Goal: Check status: Check status

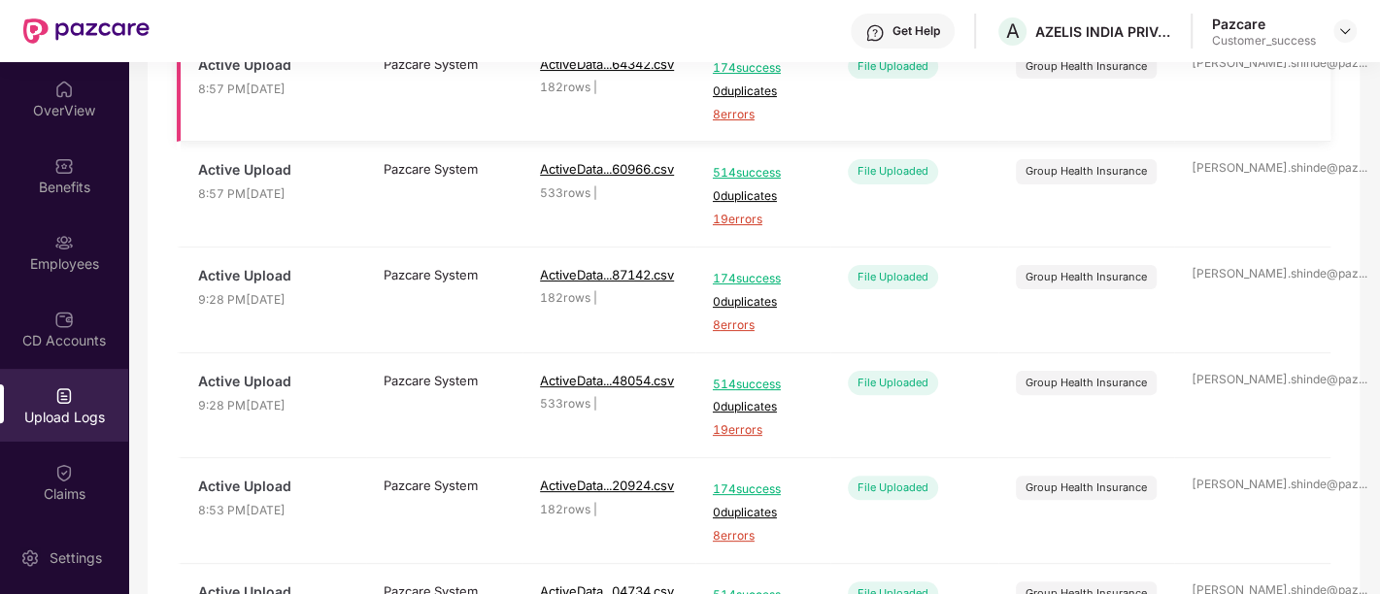
scroll to position [399, 0]
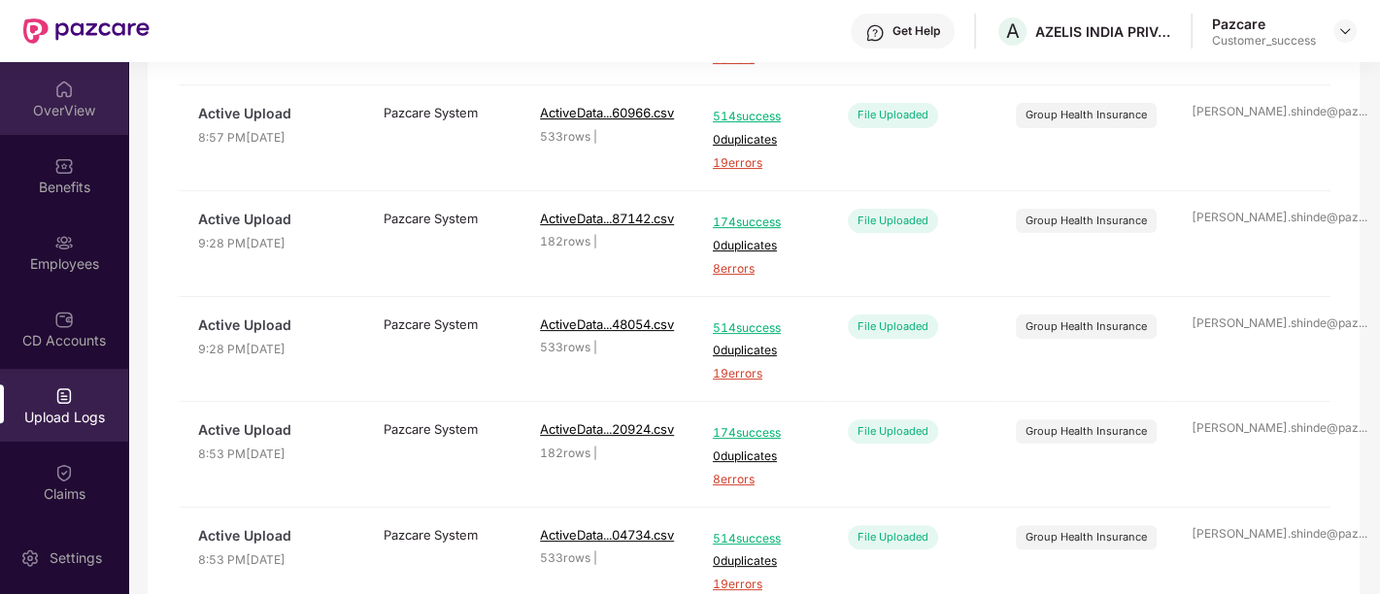
click at [65, 117] on div "OverView" at bounding box center [64, 110] width 128 height 19
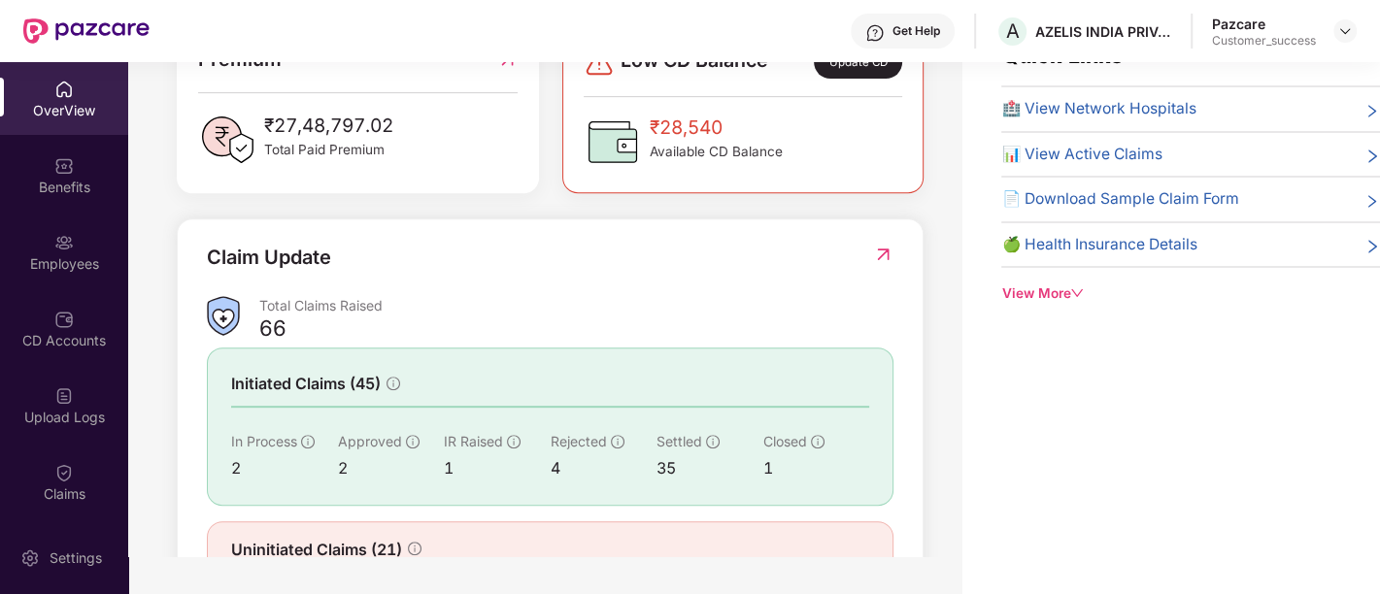
scroll to position [593, 0]
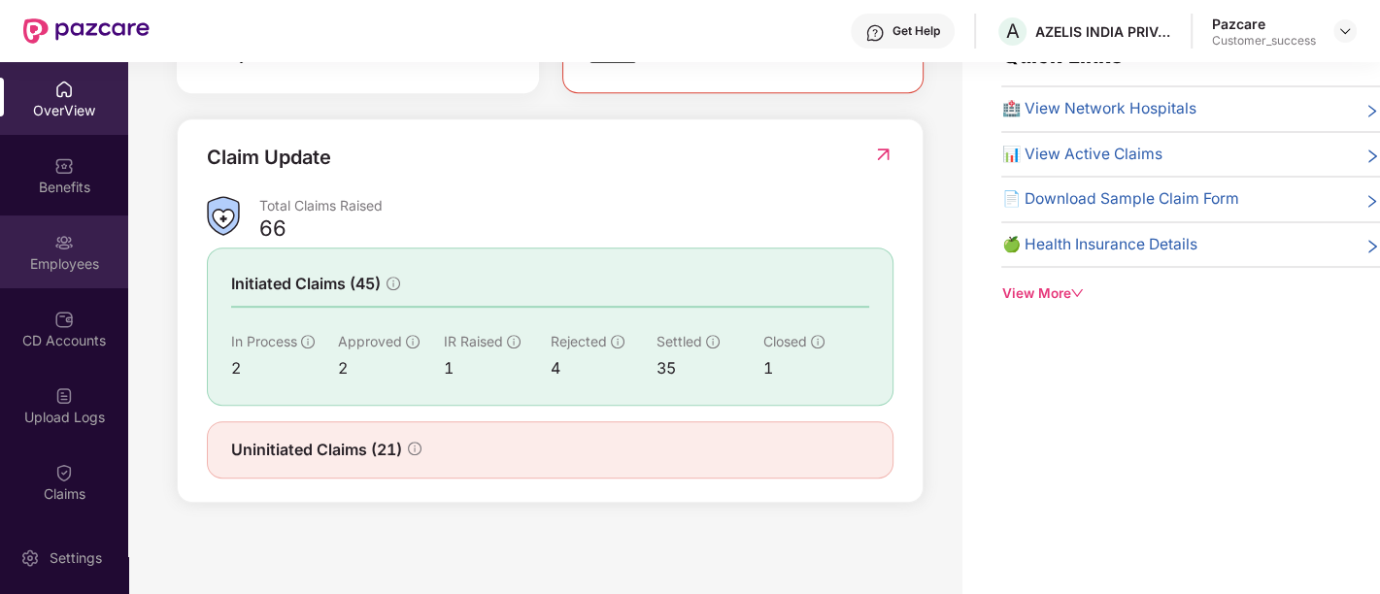
click at [63, 254] on div "Employees" at bounding box center [64, 263] width 128 height 19
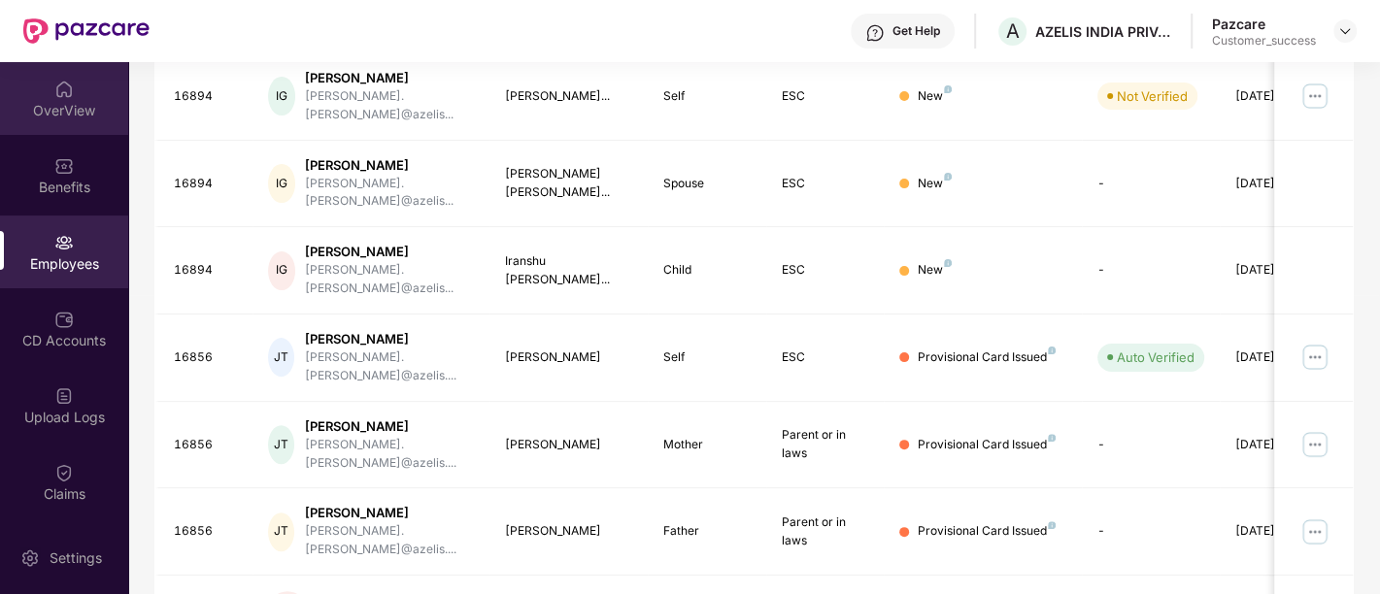
click at [81, 109] on div "OverView" at bounding box center [64, 110] width 128 height 19
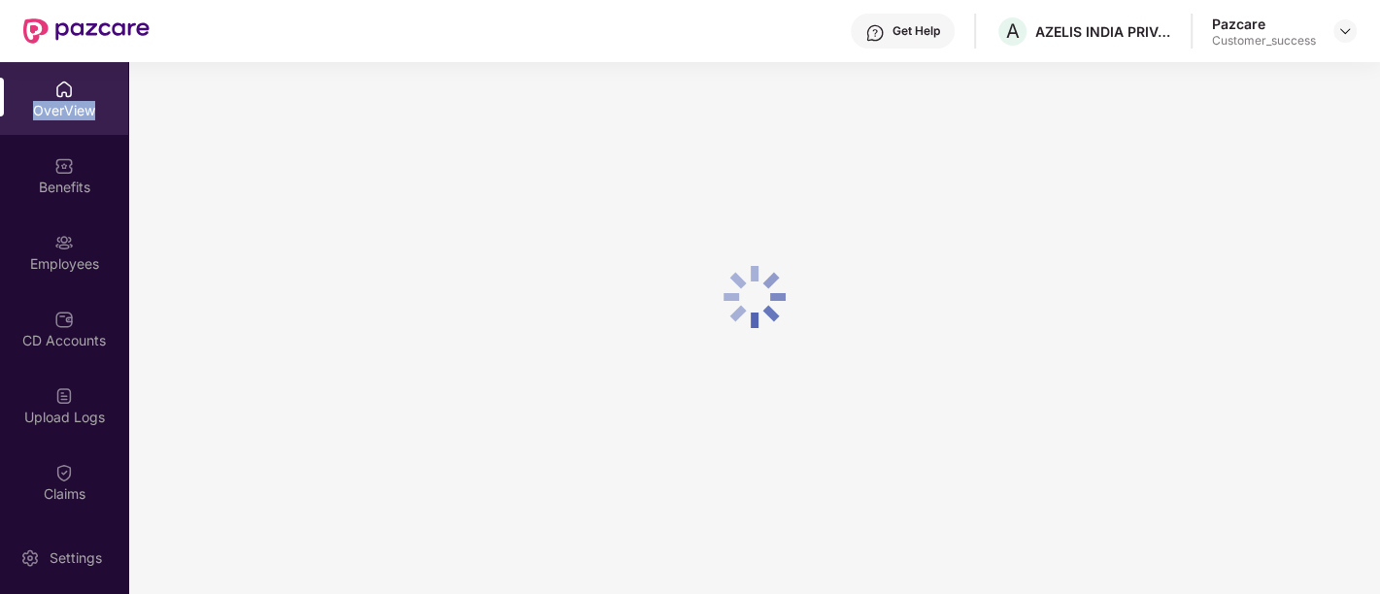
scroll to position [61, 0]
click at [81, 109] on div "OverView" at bounding box center [64, 110] width 128 height 19
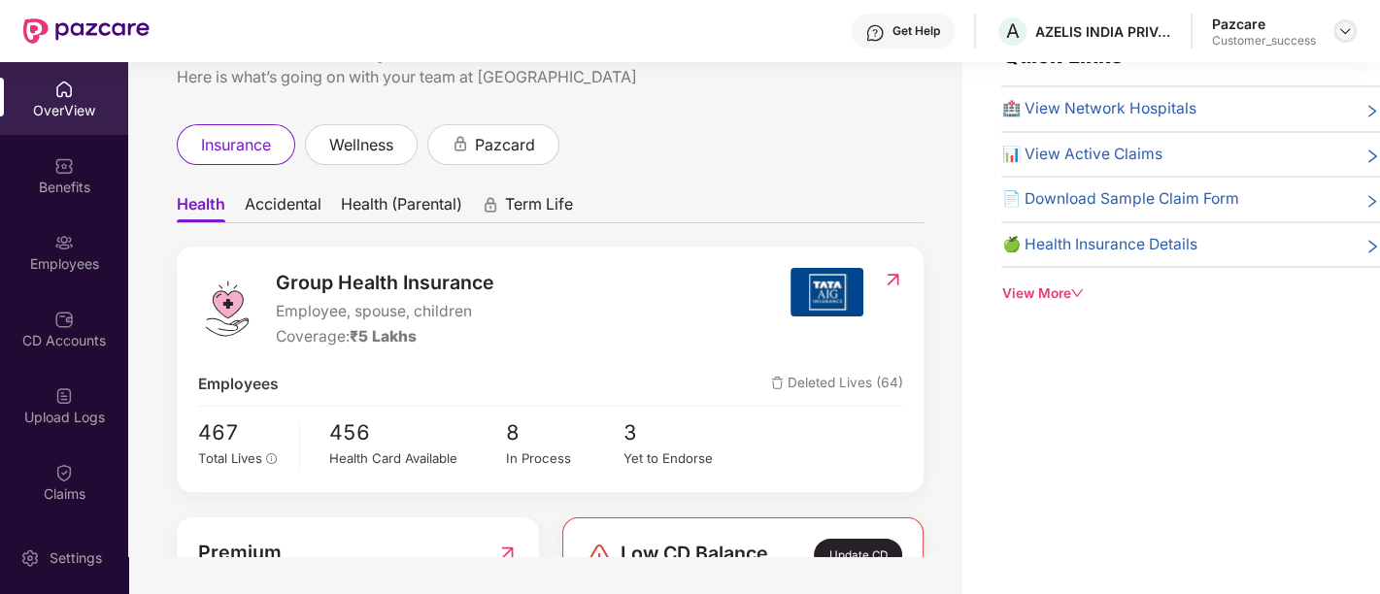
drag, startPoint x: 1351, startPoint y: 49, endPoint x: 1342, endPoint y: 29, distance: 21.3
click at [1342, 29] on div "Get Help A AZELIS INDIA PRIVATE LIMITED Pazcare Customer_success" at bounding box center [753, 31] width 1207 height 62
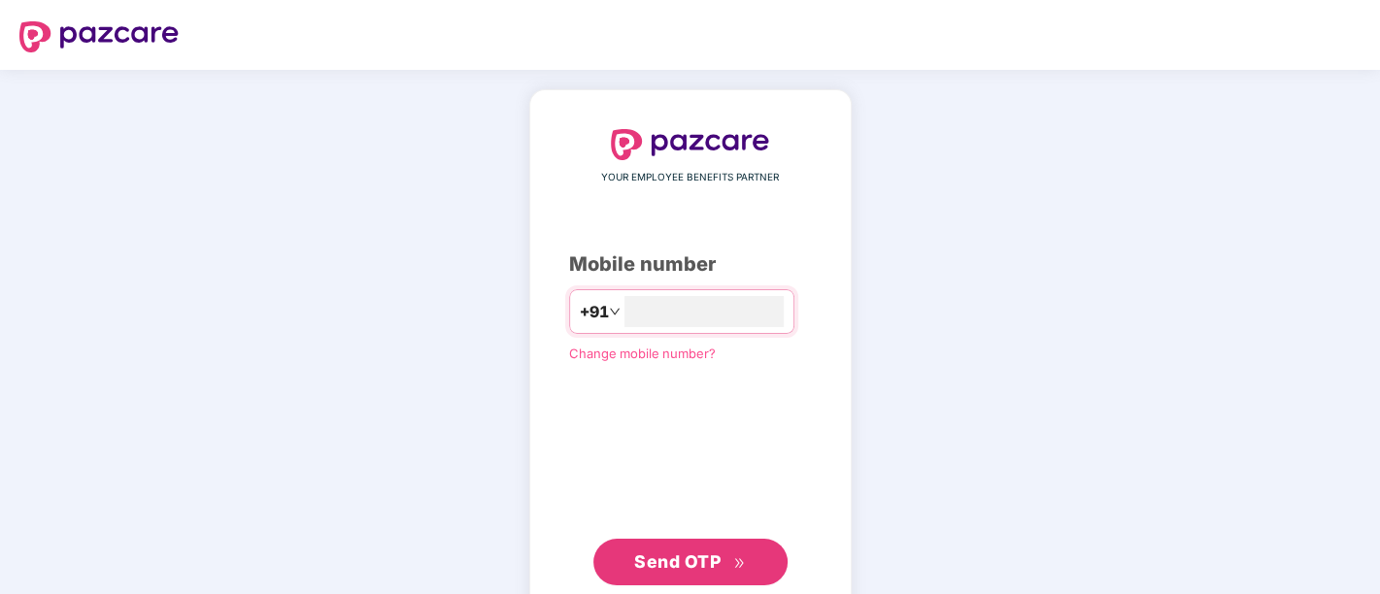
type input "**********"
click at [671, 565] on span "Send OTP" at bounding box center [677, 560] width 86 height 20
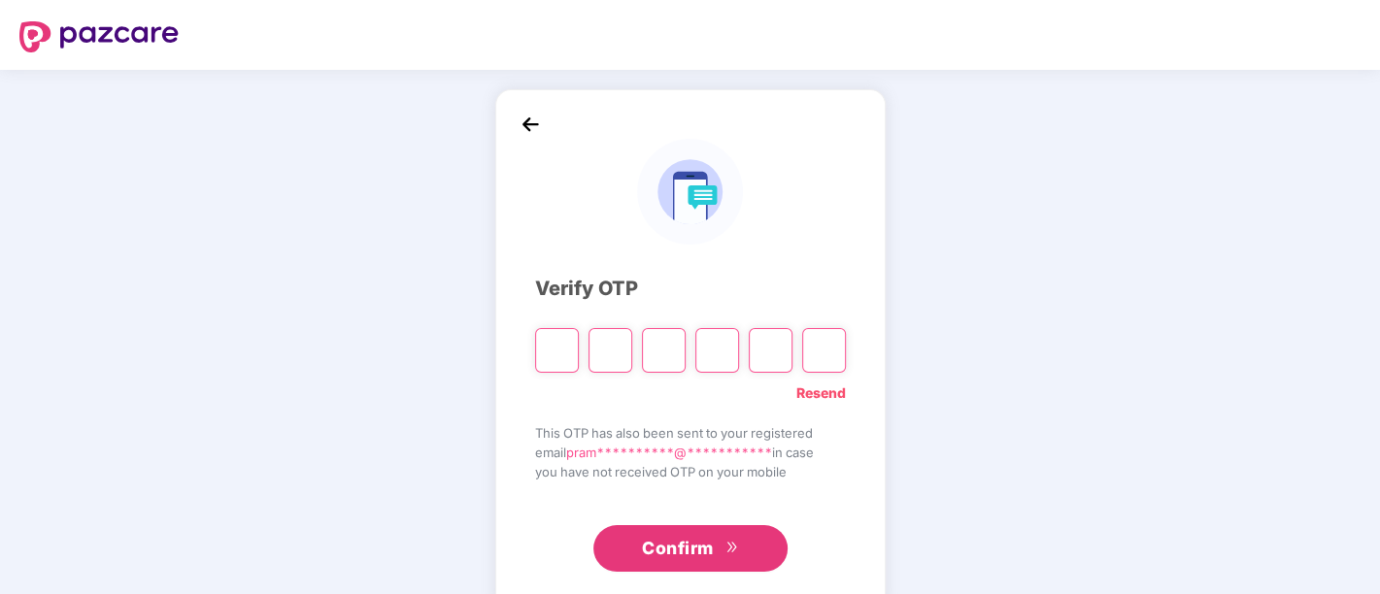
paste input "*"
type input "*"
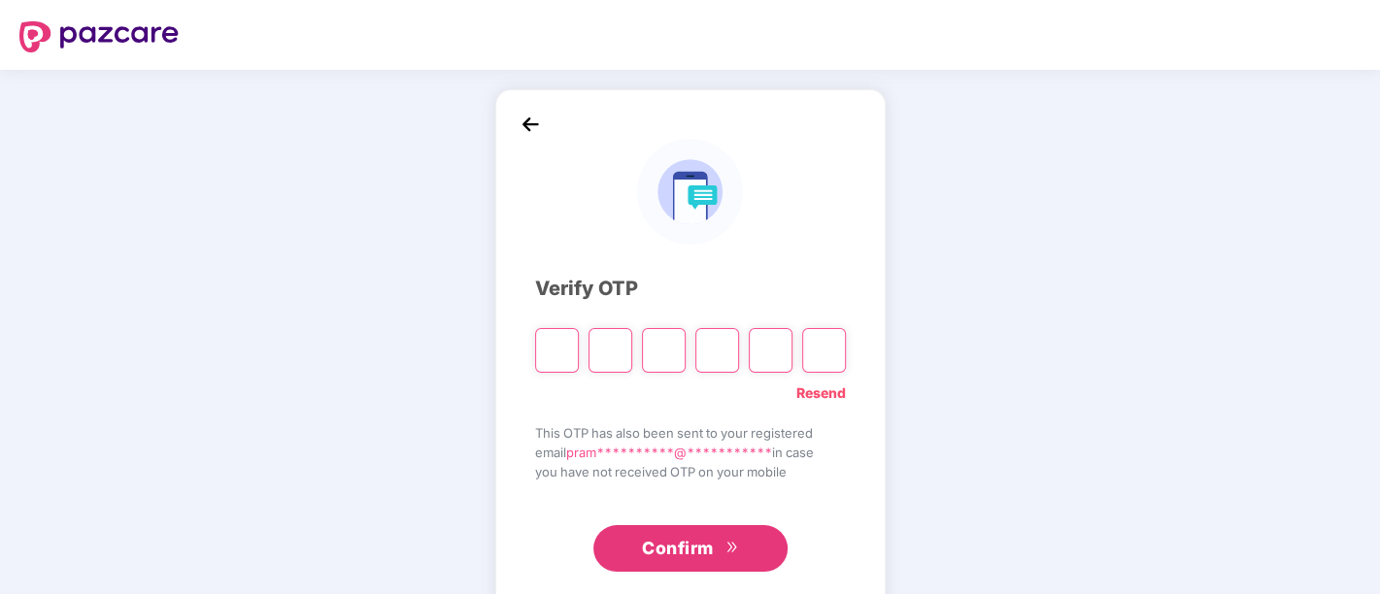
type input "*"
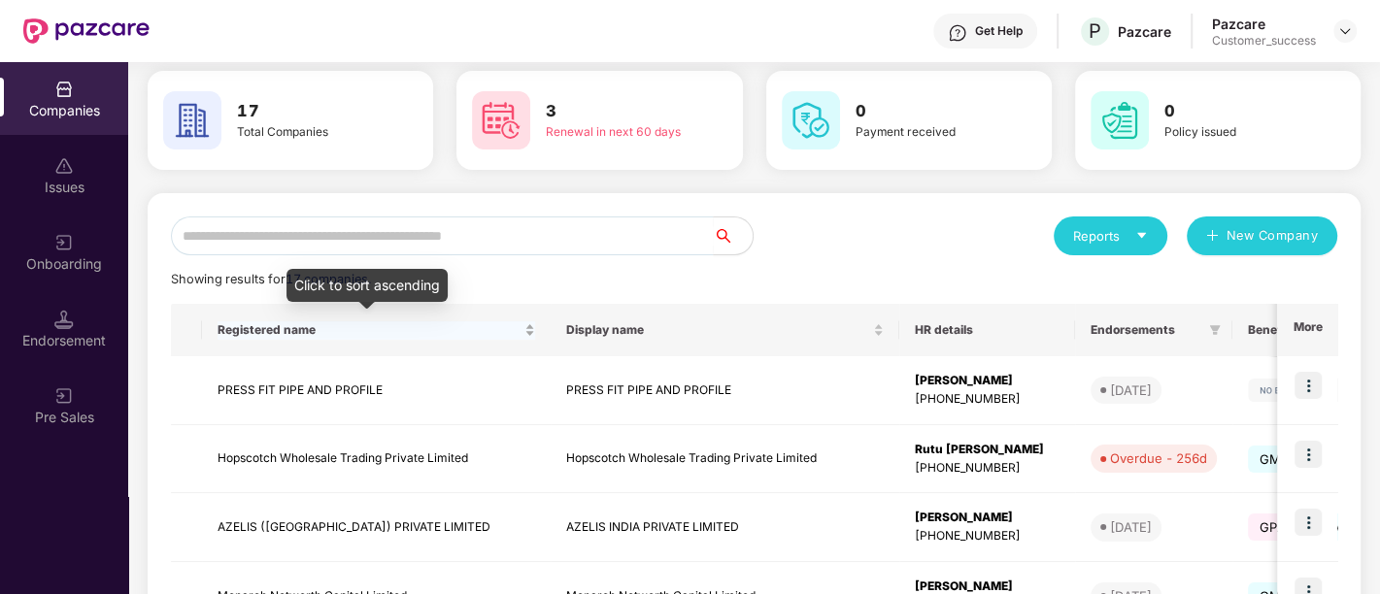
scroll to position [262, 0]
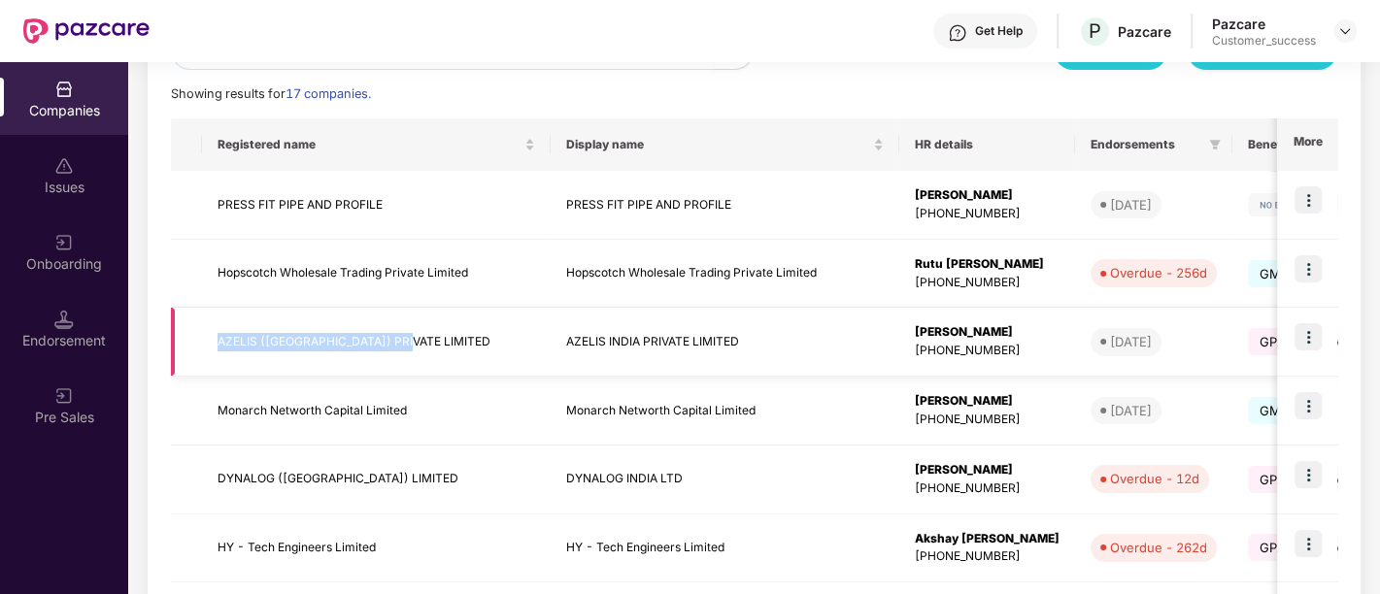
drag, startPoint x: 219, startPoint y: 341, endPoint x: 399, endPoint y: 354, distance: 181.1
click at [399, 354] on td "AZELIS (INDIA) PRIVATE LIMITED" at bounding box center [376, 342] width 349 height 69
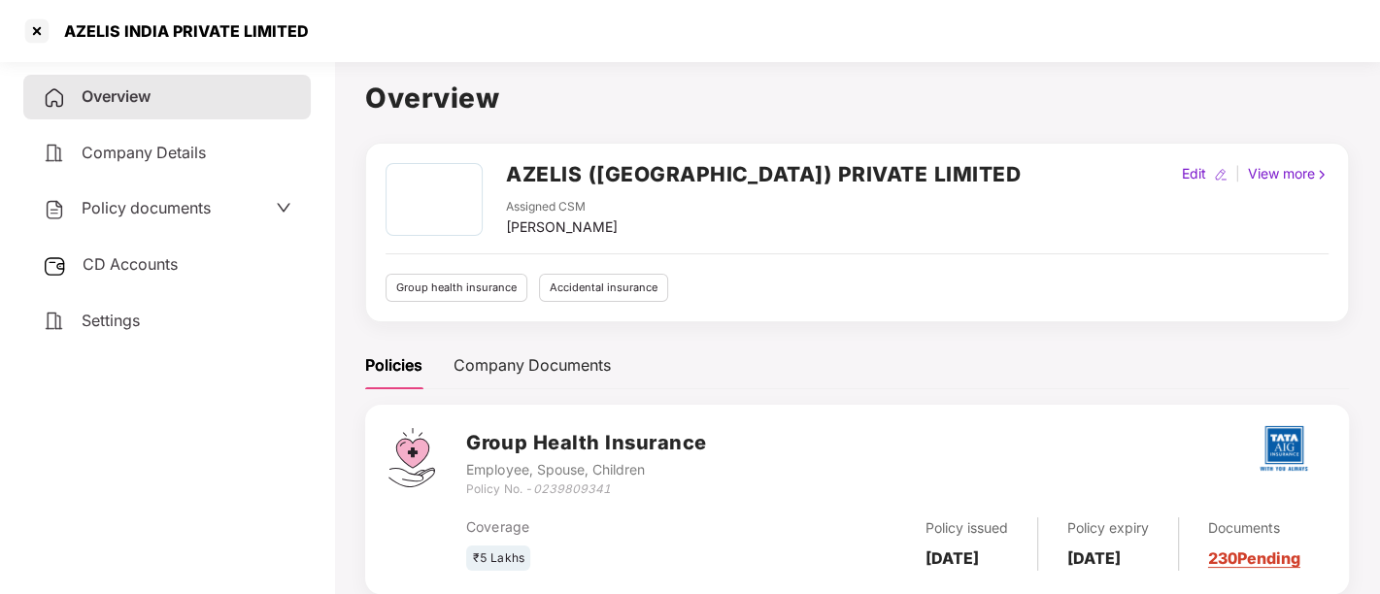
click at [641, 162] on h2 "AZELIS (INDIA) PRIVATE LIMITED" at bounding box center [763, 174] width 515 height 32
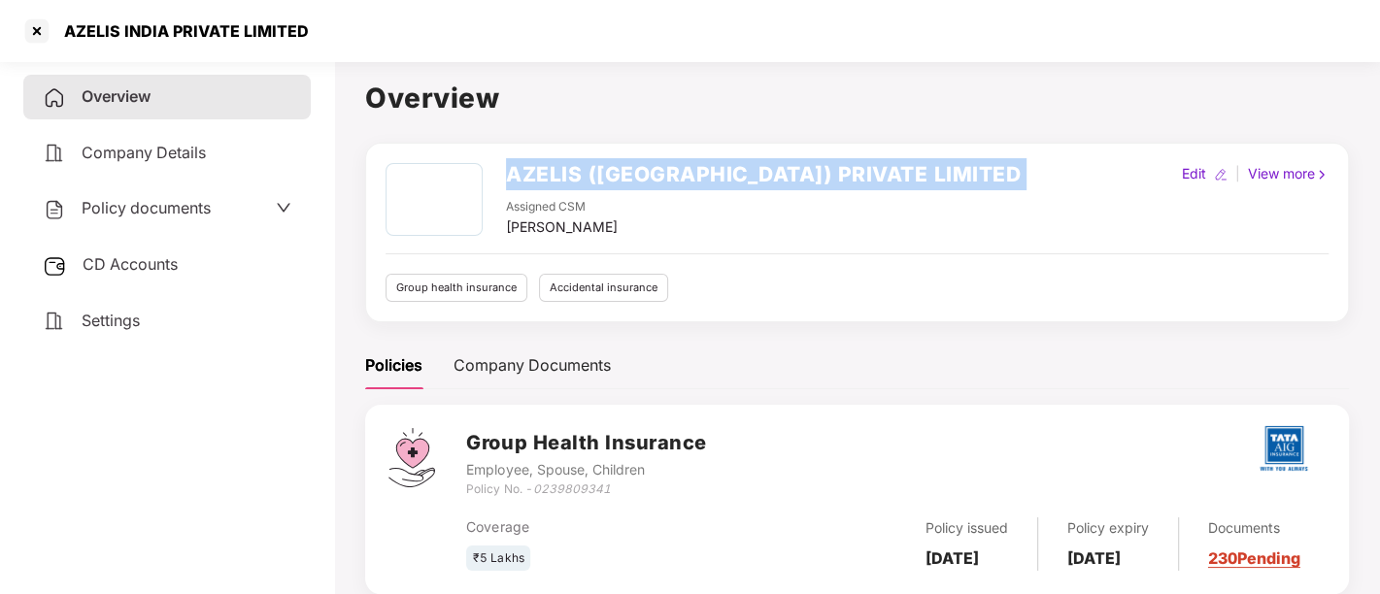
click at [641, 162] on h2 "AZELIS (INDIA) PRIVATE LIMITED" at bounding box center [763, 174] width 515 height 32
copy h2 "AZELIS (INDIA) PRIVATE LIMITED"
